Goal: Information Seeking & Learning: Check status

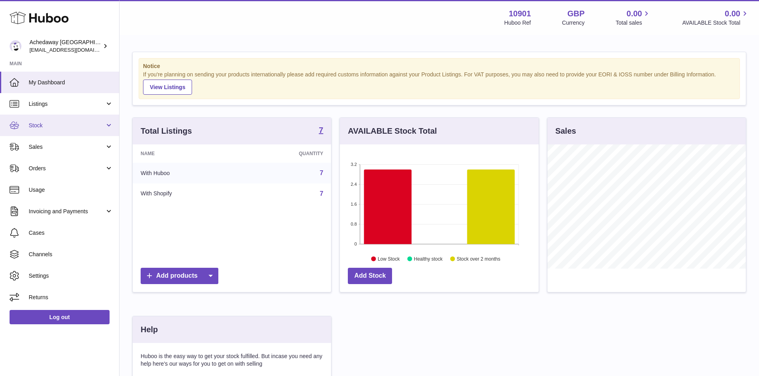
scroll to position [124, 199]
click at [100, 127] on span "Stock" at bounding box center [67, 126] width 76 height 8
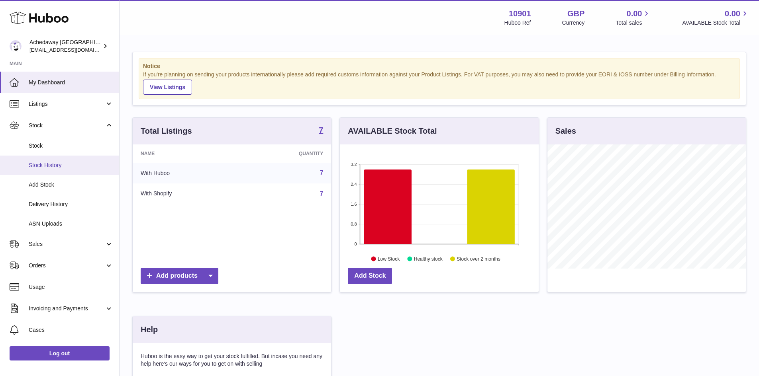
click at [74, 163] on span "Stock History" at bounding box center [71, 166] width 84 height 8
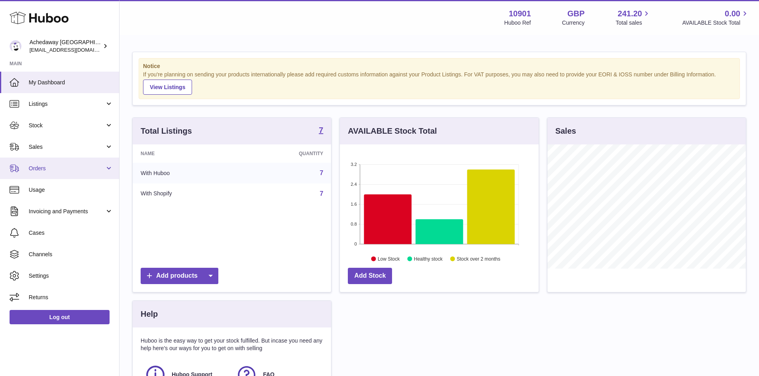
scroll to position [124, 199]
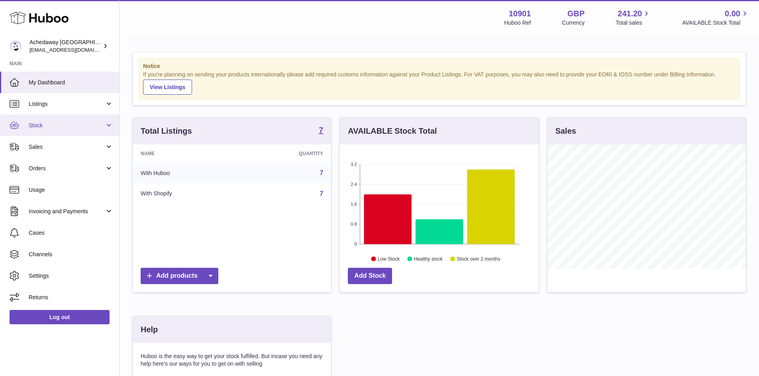
click at [61, 124] on span "Stock" at bounding box center [67, 126] width 76 height 8
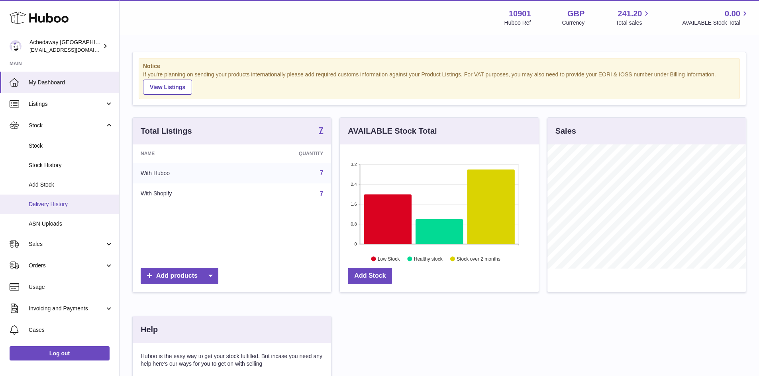
click at [69, 201] on span "Delivery History" at bounding box center [71, 205] width 84 height 8
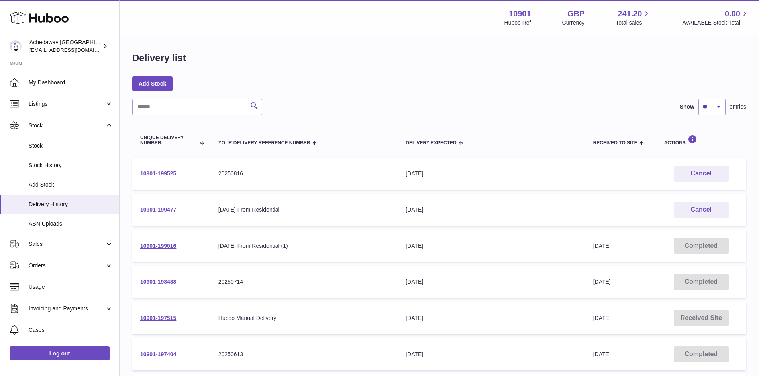
click at [157, 209] on link "10901-199477" at bounding box center [158, 210] width 36 height 6
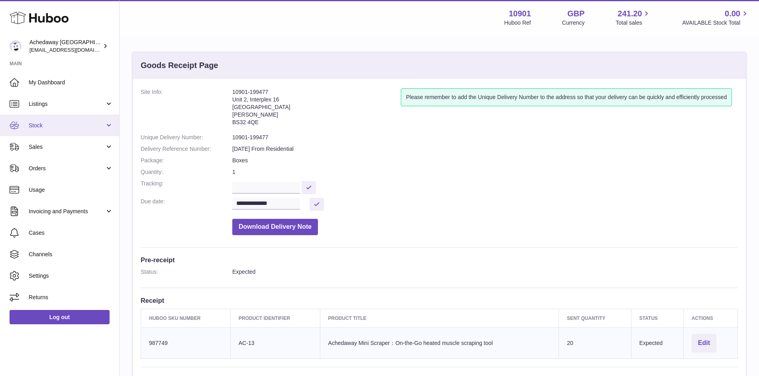
click at [53, 128] on span "Stock" at bounding box center [67, 126] width 76 height 8
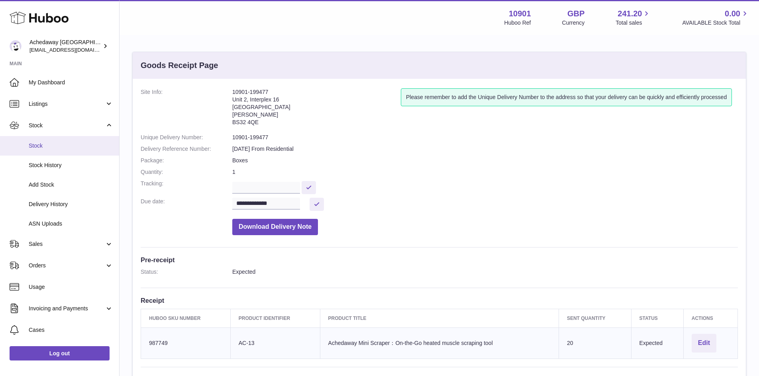
click at [63, 146] on span "Stock" at bounding box center [71, 146] width 84 height 8
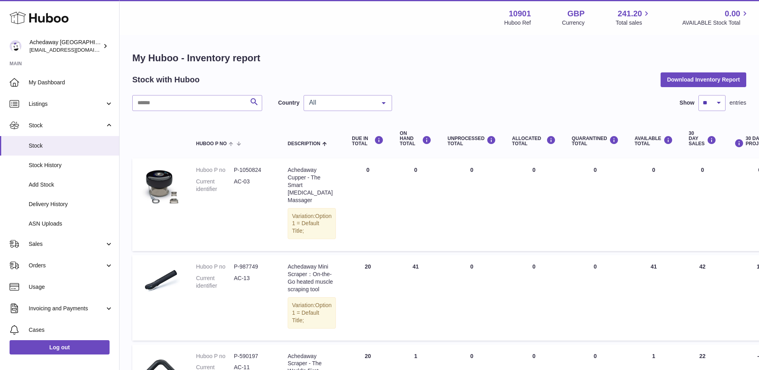
click at [338, 104] on span "All" at bounding box center [341, 103] width 69 height 8
click at [319, 138] on span "GB" at bounding box center [348, 135] width 88 height 16
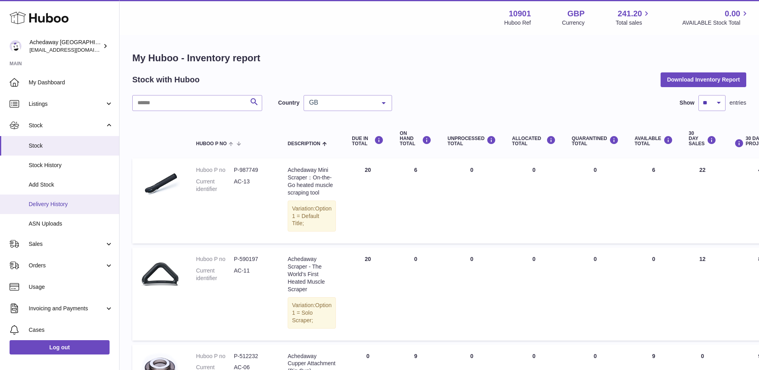
click at [59, 206] on span "Delivery History" at bounding box center [71, 205] width 84 height 8
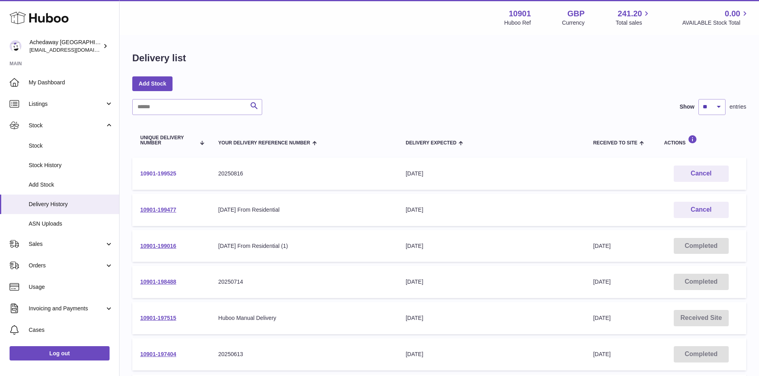
click at [153, 173] on link "10901-199525" at bounding box center [158, 173] width 36 height 6
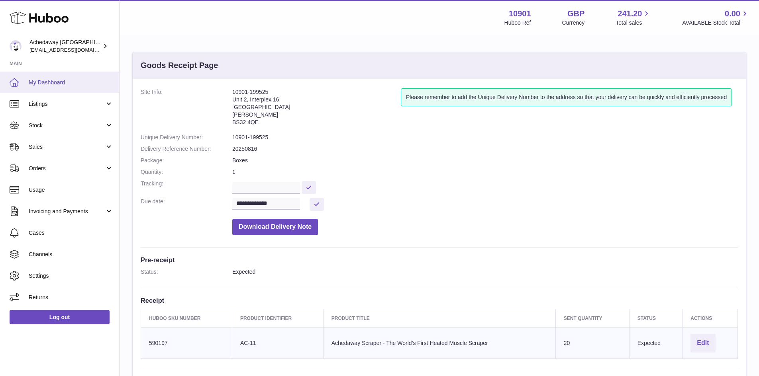
click at [60, 80] on span "My Dashboard" at bounding box center [71, 83] width 84 height 8
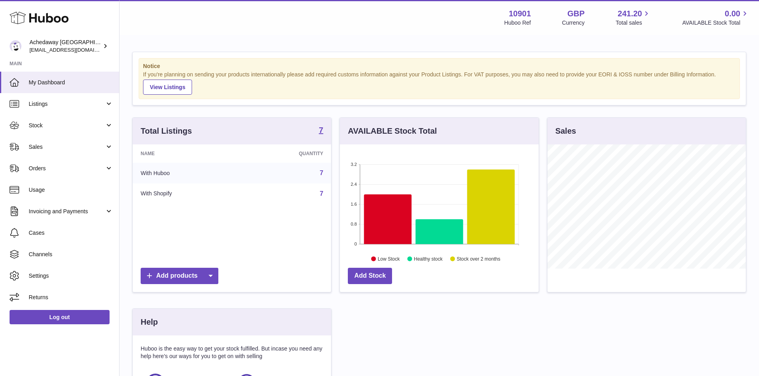
scroll to position [124, 199]
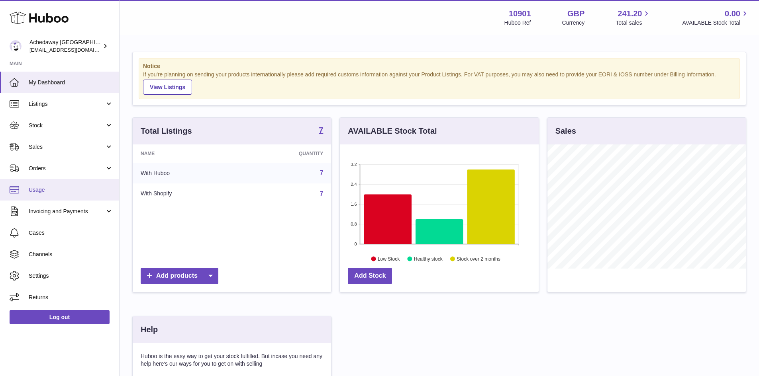
click at [47, 192] on span "Usage" at bounding box center [71, 190] width 84 height 8
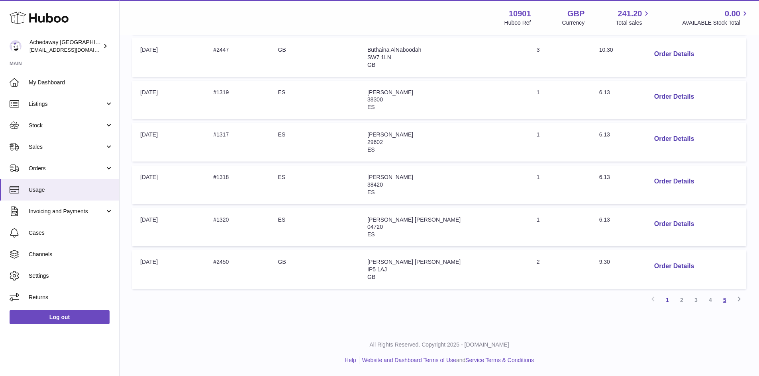
click at [725, 304] on link "5" at bounding box center [724, 300] width 14 height 14
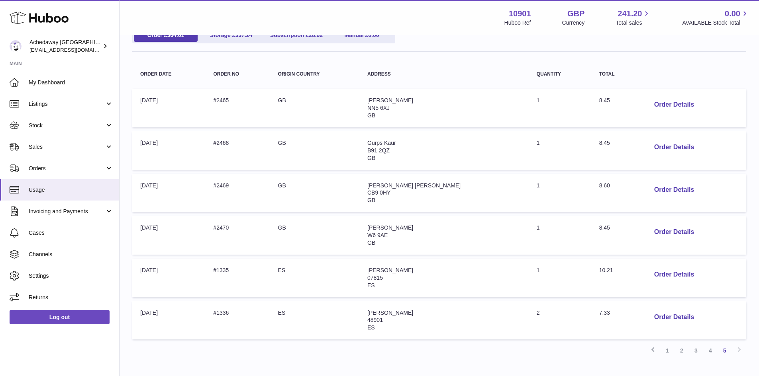
scroll to position [72, 0]
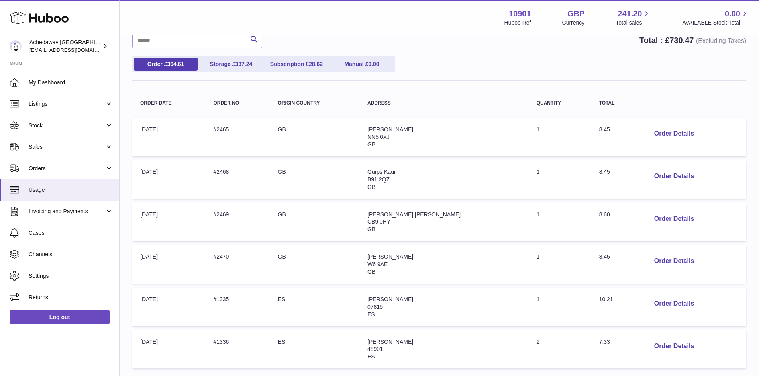
click at [599, 339] on span "7.33" at bounding box center [604, 342] width 11 height 6
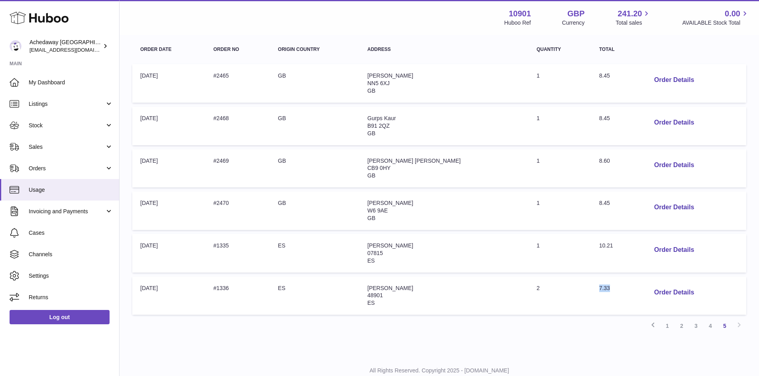
scroll to position [112, 0]
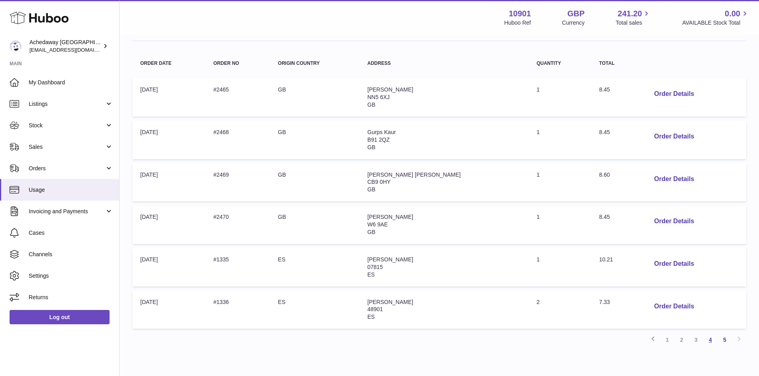
click at [711, 340] on link "4" at bounding box center [710, 340] width 14 height 14
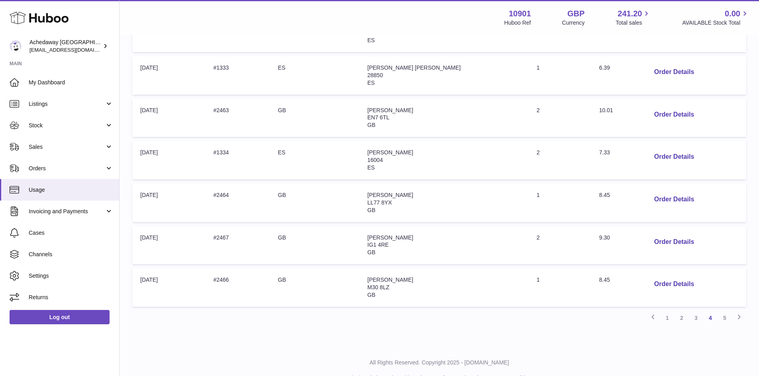
scroll to position [322, 0]
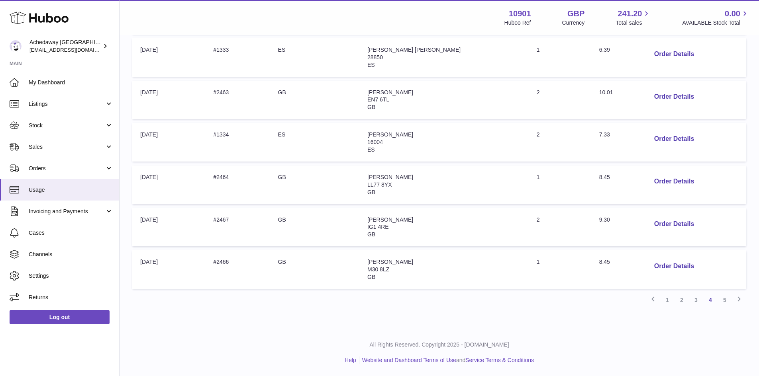
click at [599, 94] on span "10.01" at bounding box center [606, 92] width 14 height 6
copy span "10.01"
click at [599, 221] on span "9.30" at bounding box center [604, 220] width 11 height 6
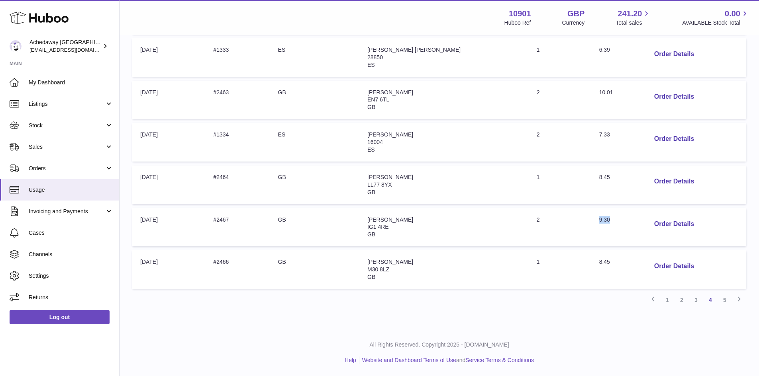
copy span "9.30"
